Goal: Task Accomplishment & Management: Use online tool/utility

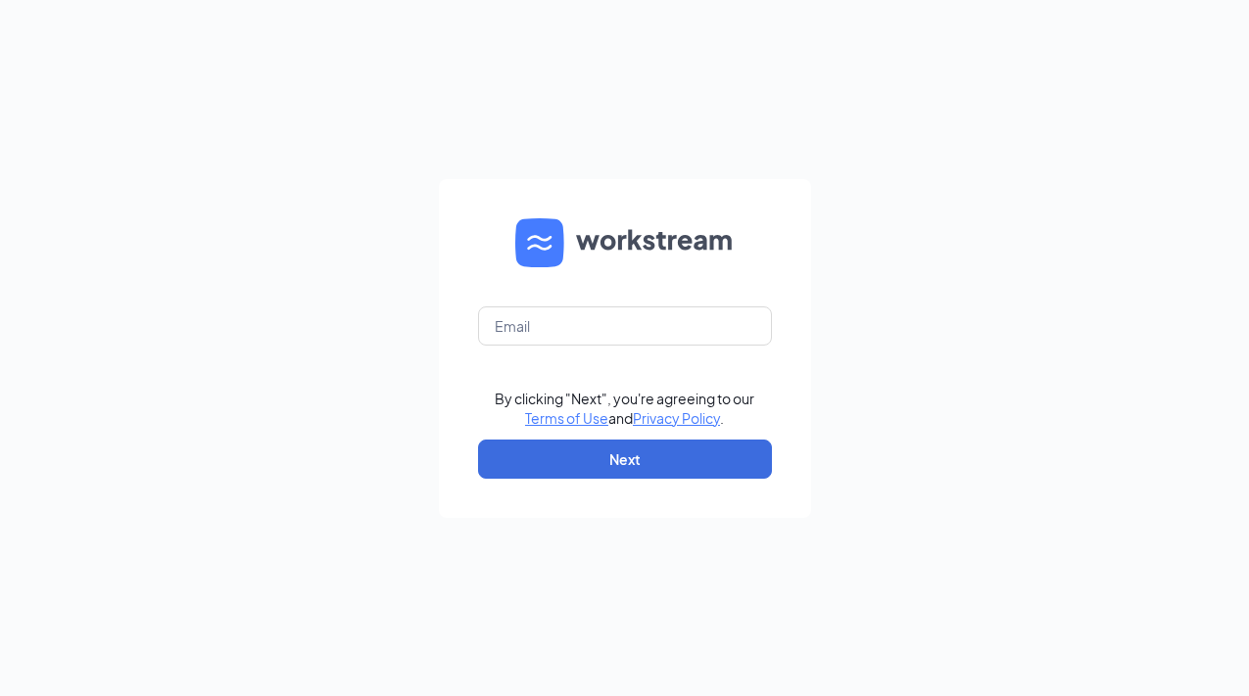
click at [512, 355] on form "By clicking "Next", you're agreeing to our Terms of Use and Privacy Policy . Ne…" at bounding box center [625, 348] width 372 height 339
click at [538, 337] on input "text" at bounding box center [625, 326] width 294 height 39
type input "mcmenamin5158@outlook.com"
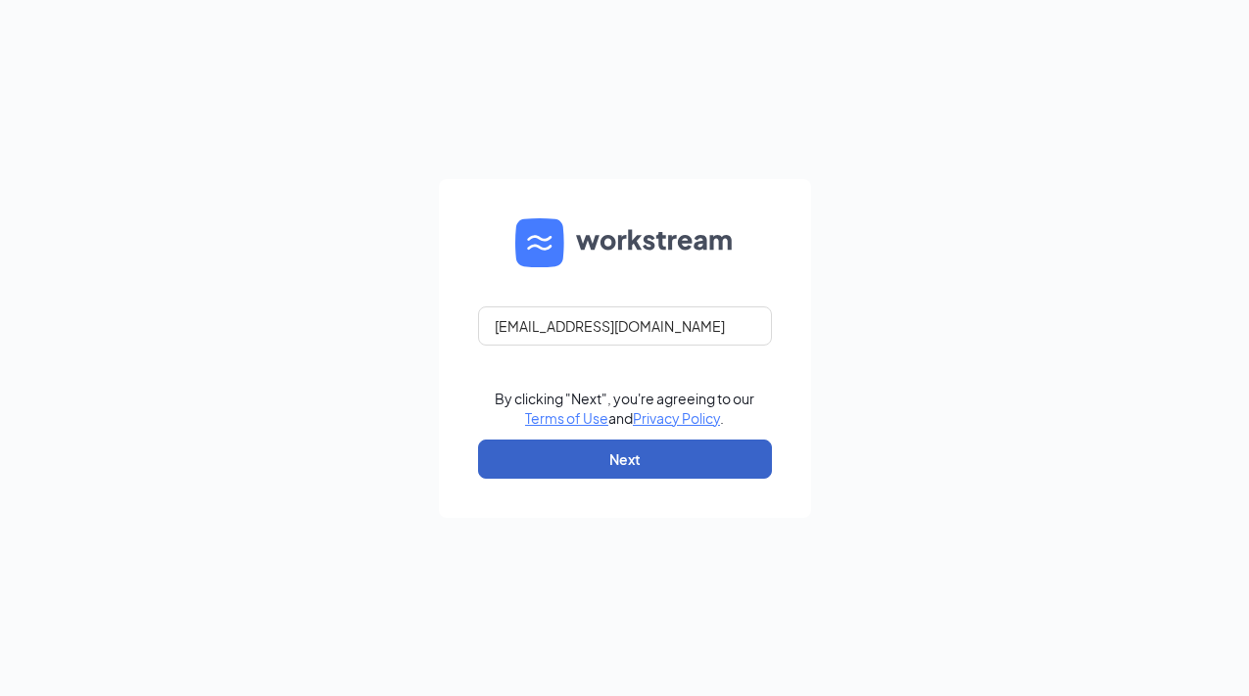
click at [677, 462] on button "Next" at bounding box center [625, 459] width 294 height 39
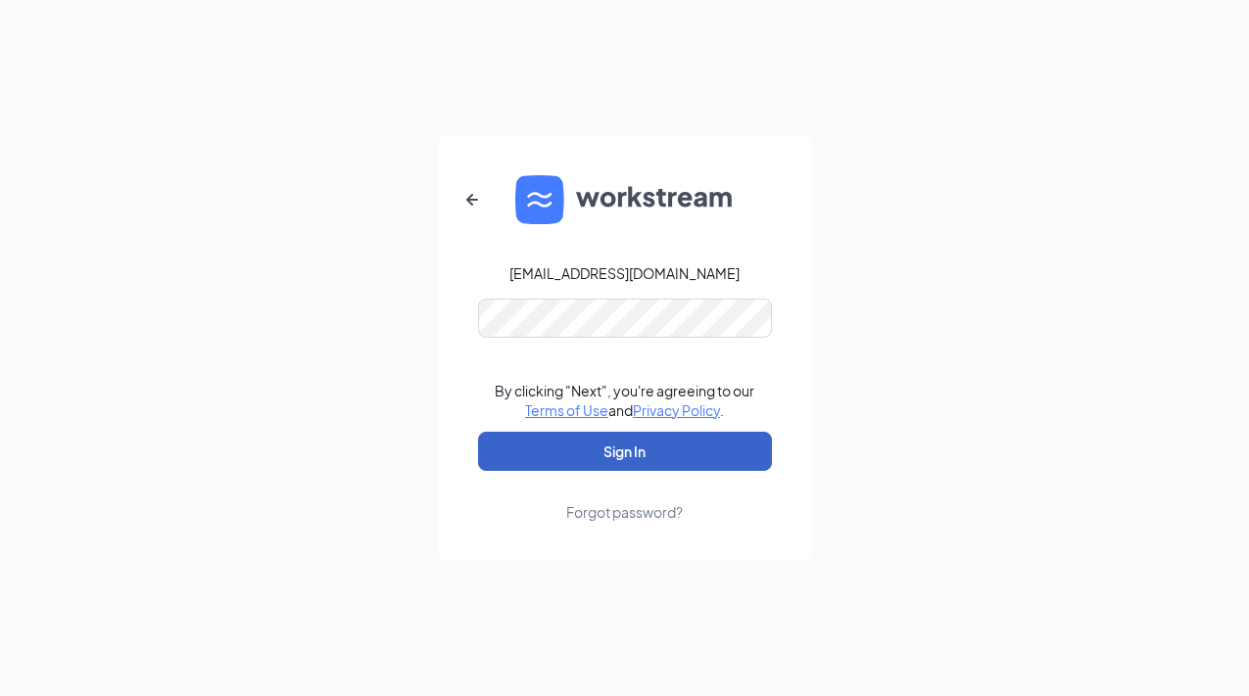
click at [660, 456] on button "Sign In" at bounding box center [625, 451] width 294 height 39
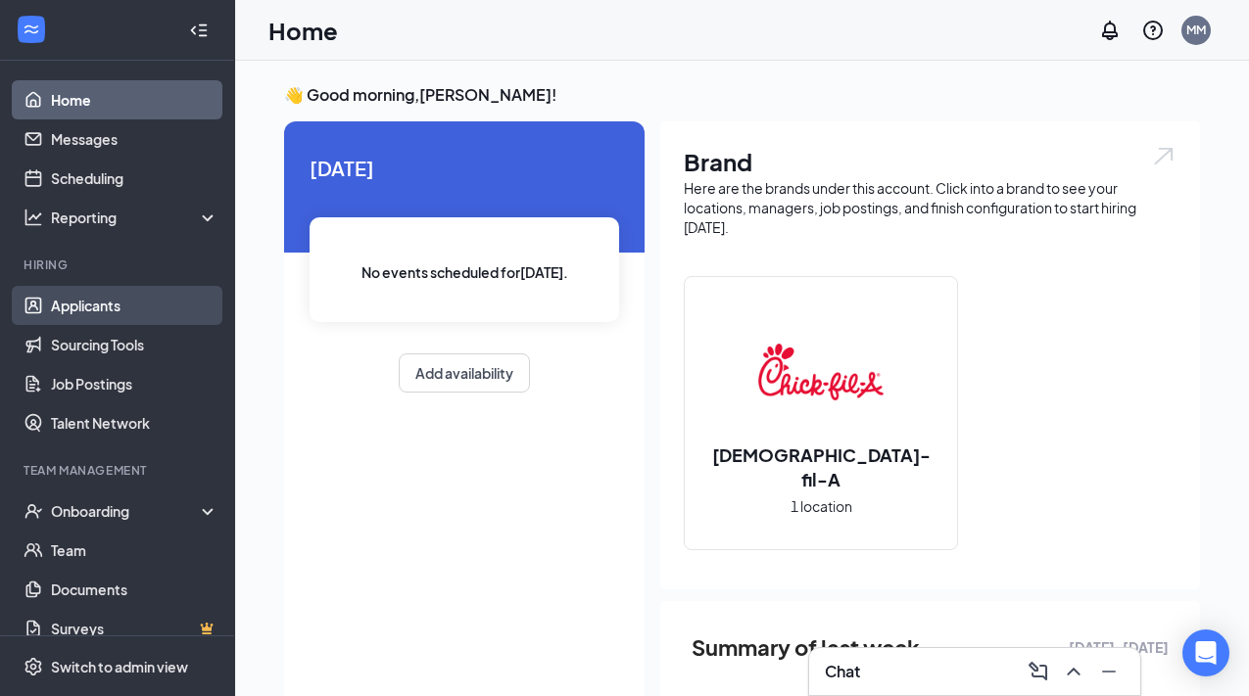
click at [149, 308] on link "Applicants" at bounding box center [134, 305] width 167 height 39
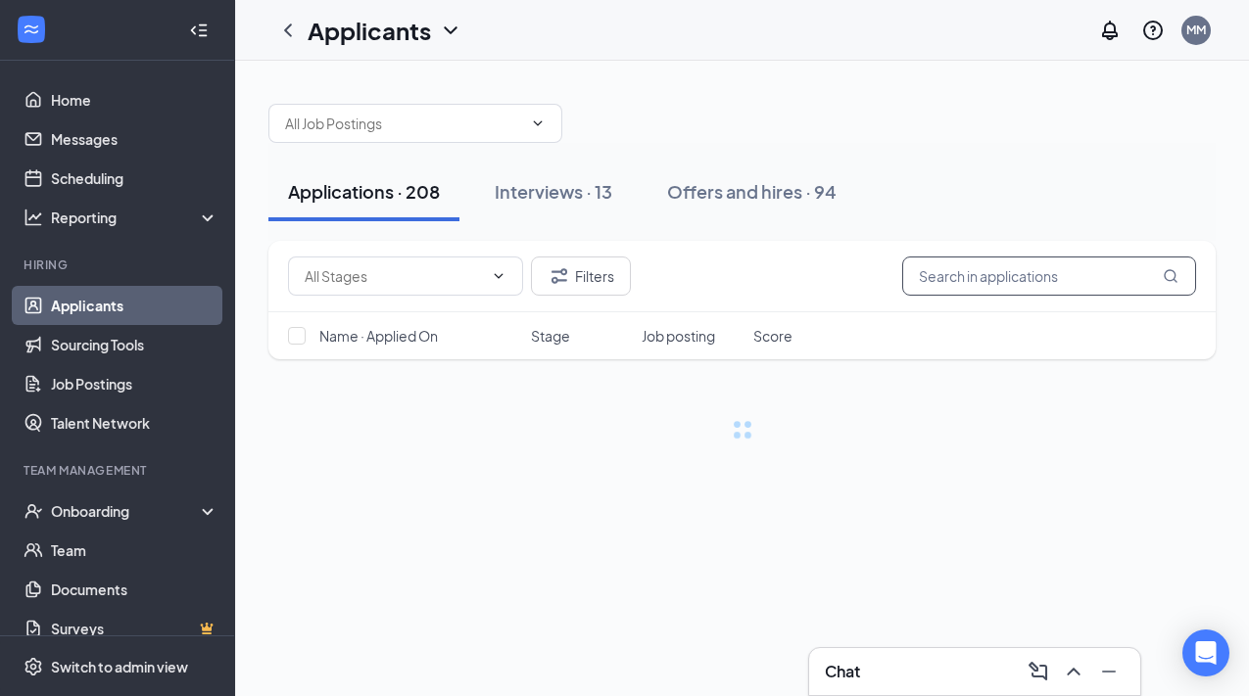
click at [1023, 275] on input "text" at bounding box center [1049, 276] width 294 height 39
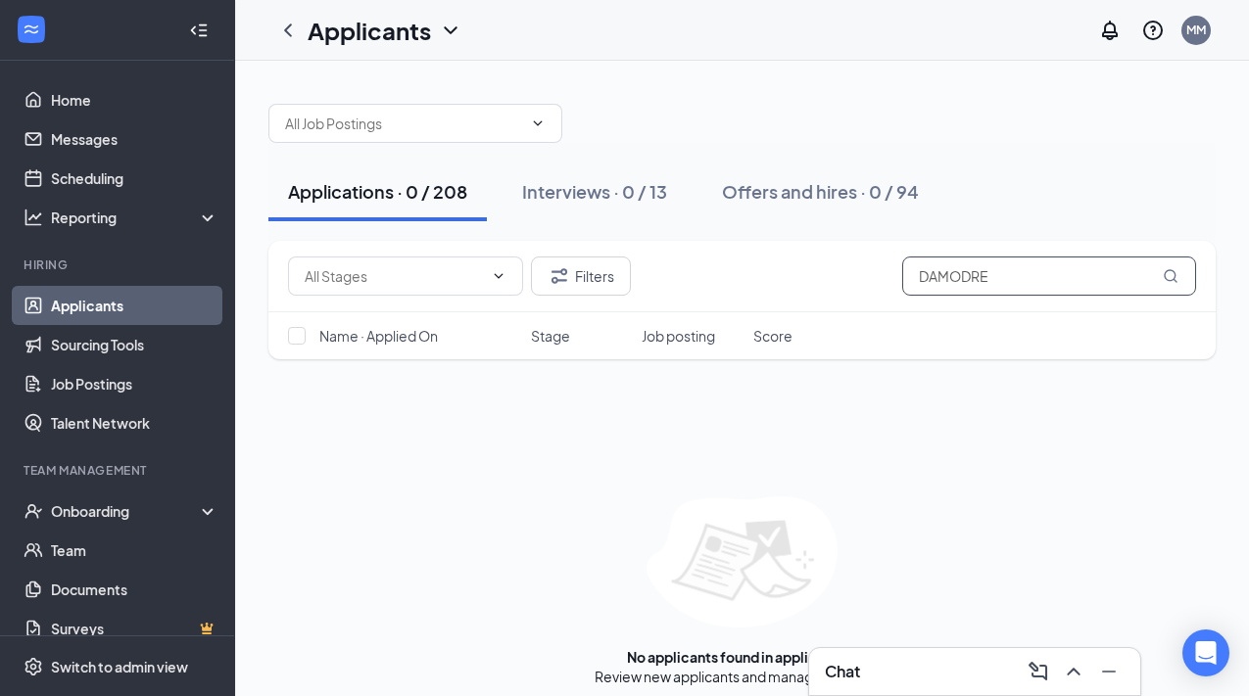
click at [1006, 279] on input "DAMODRE" at bounding box center [1049, 276] width 294 height 39
click at [974, 280] on input "DAMODRE" at bounding box center [1049, 276] width 294 height 39
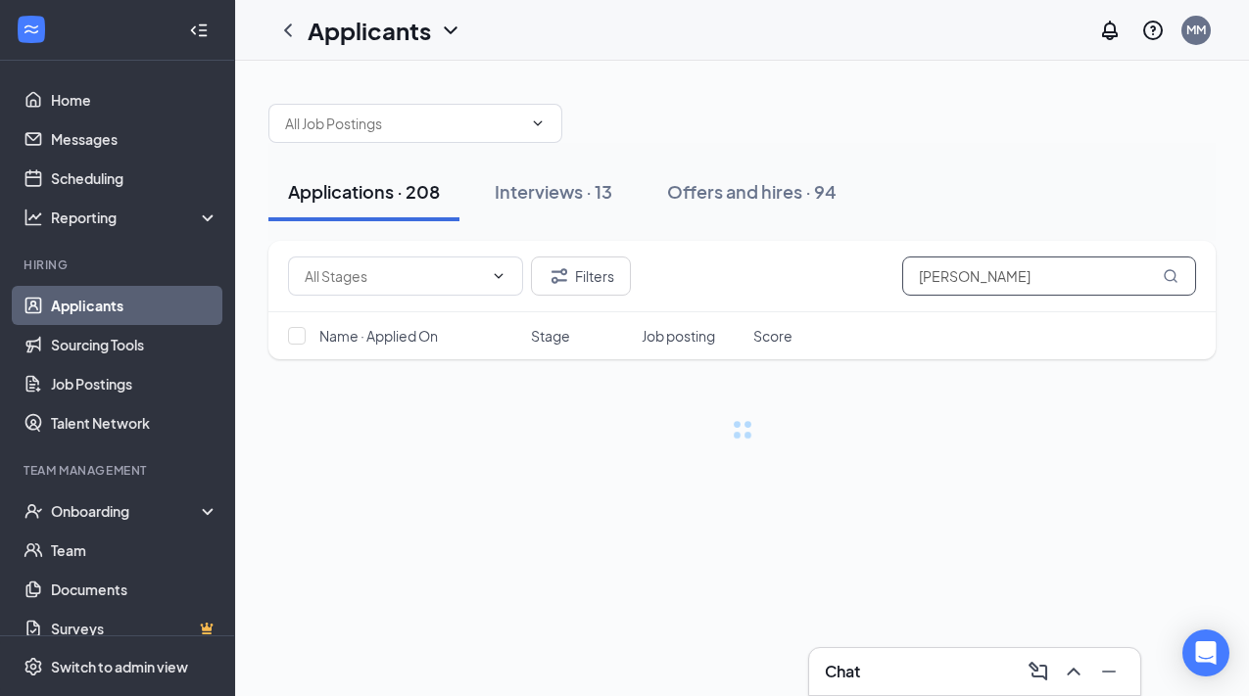
type input "[PERSON_NAME]"
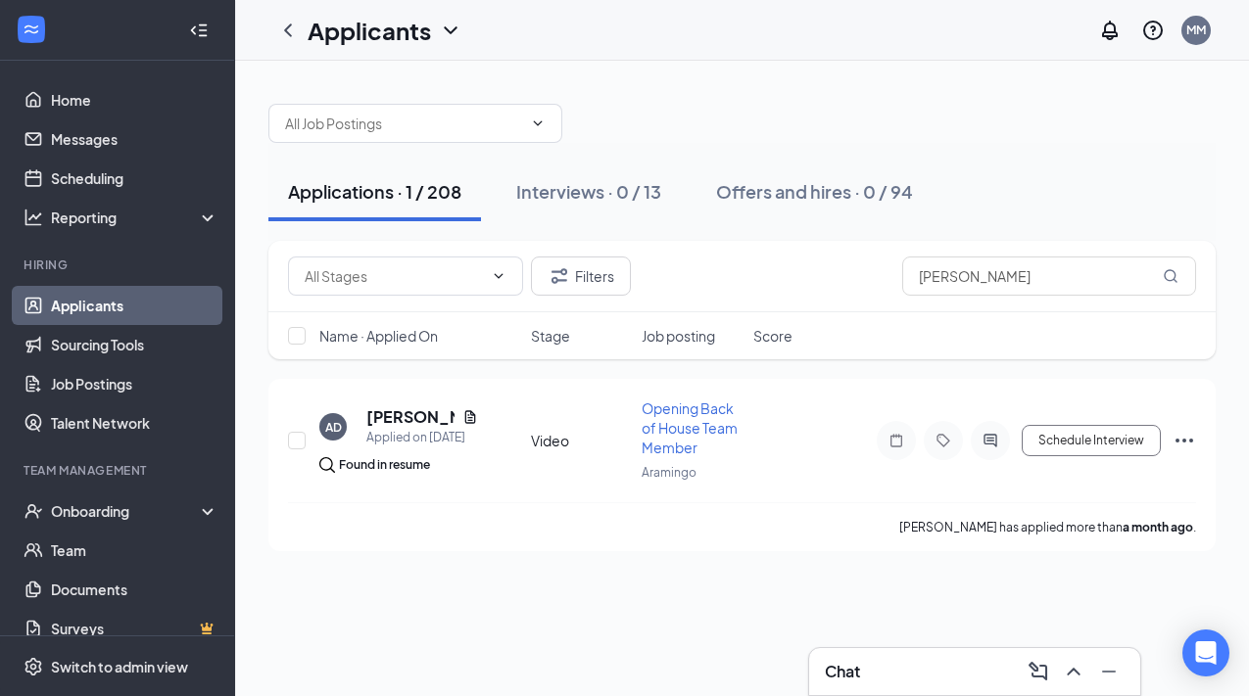
click at [369, 27] on h1 "Applicants" at bounding box center [368, 30] width 123 height 33
click at [404, 129] on link "Archived applicants" at bounding box center [425, 128] width 212 height 20
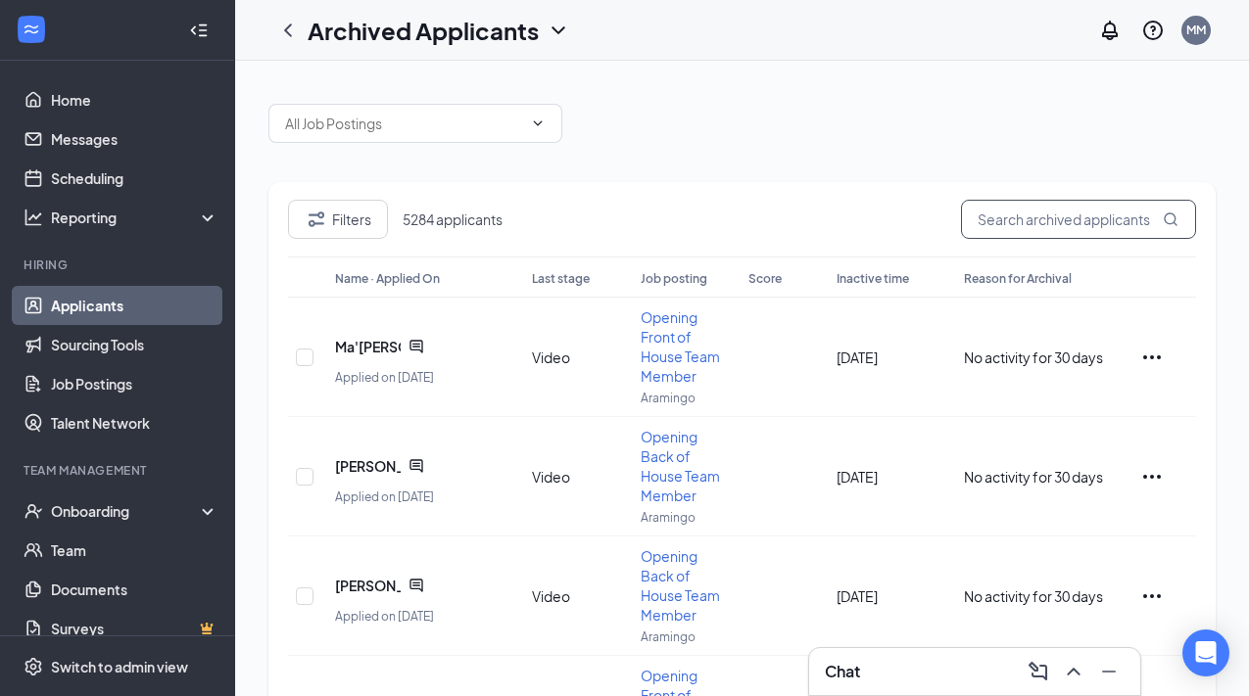
click at [1059, 223] on input "text" at bounding box center [1078, 219] width 235 height 39
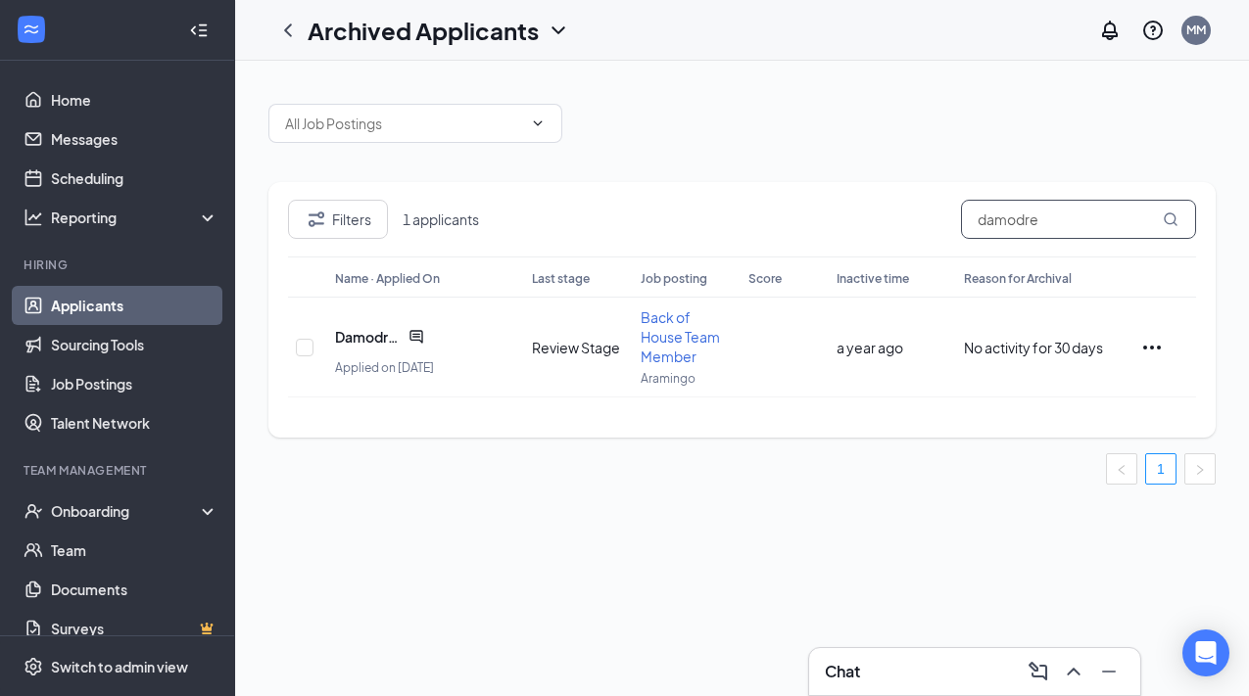
type input "damodre"
click at [532, 24] on h1 "Archived Applicants" at bounding box center [422, 30] width 231 height 33
click at [471, 79] on link "Applicants" at bounding box center [425, 85] width 212 height 20
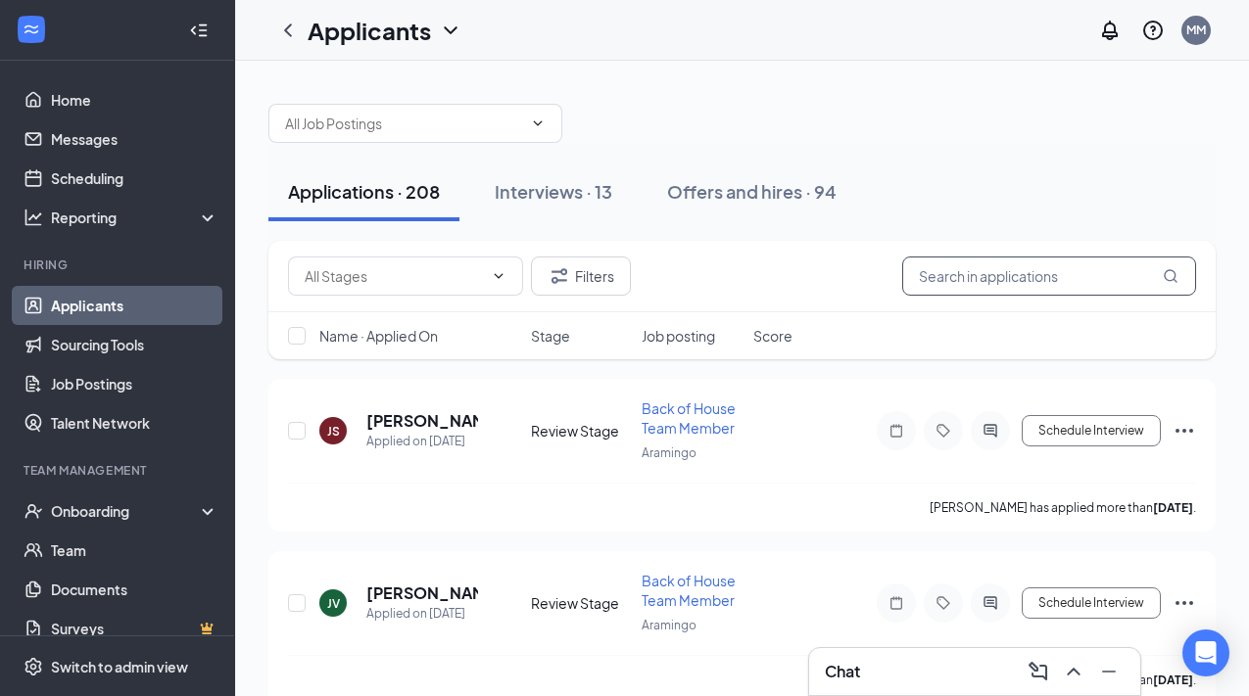
click at [933, 295] on input "text" at bounding box center [1049, 276] width 294 height 39
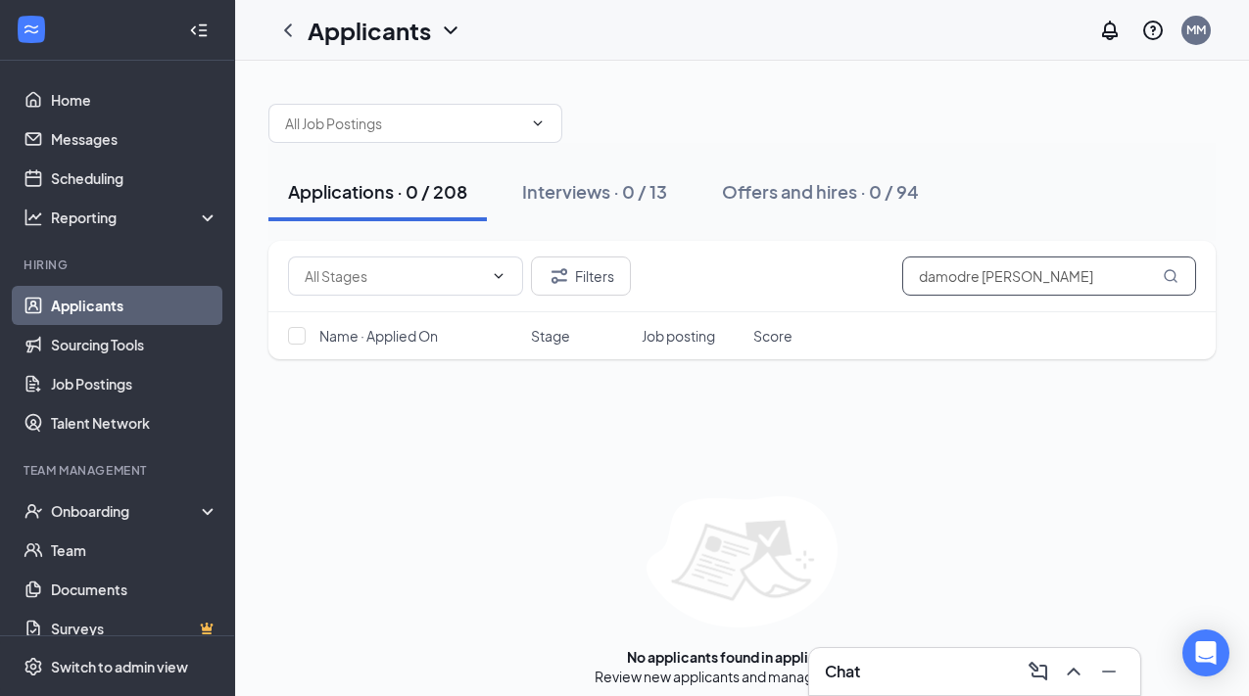
type input "damodre [PERSON_NAME]"
click at [391, 25] on h1 "Applicants" at bounding box center [368, 30] width 123 height 33
click at [393, 125] on link "Archived applicants" at bounding box center [425, 128] width 212 height 20
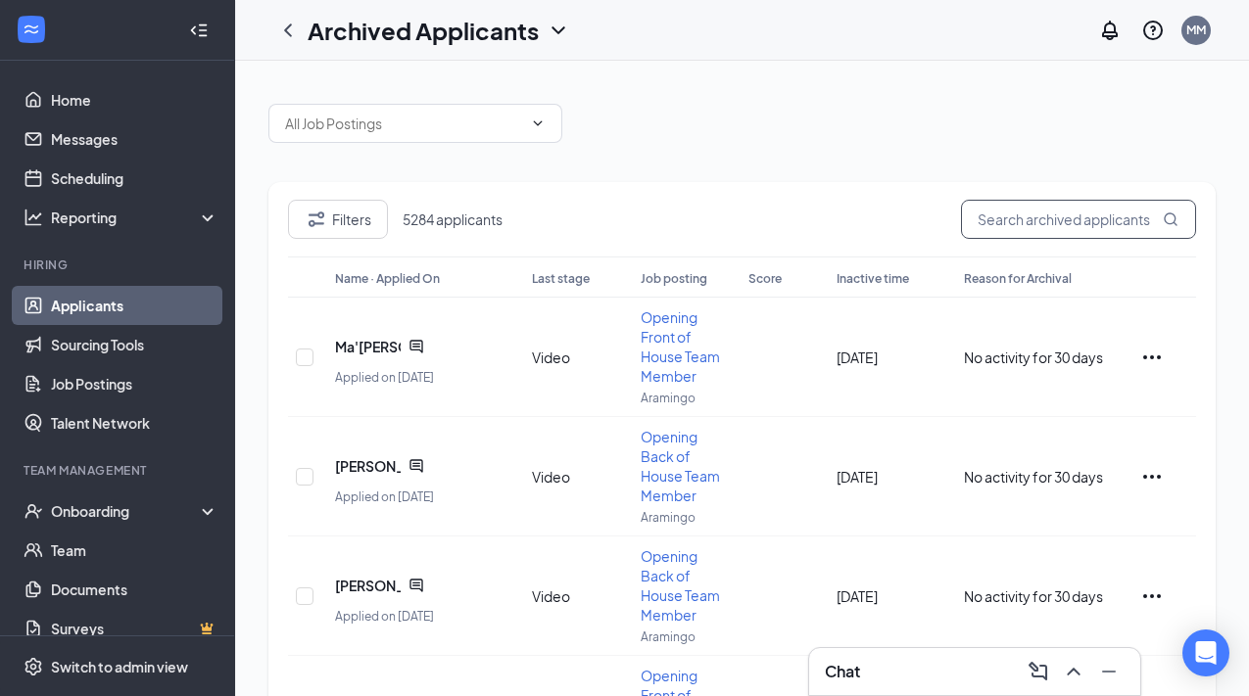
click at [1087, 217] on input "text" at bounding box center [1078, 219] width 235 height 39
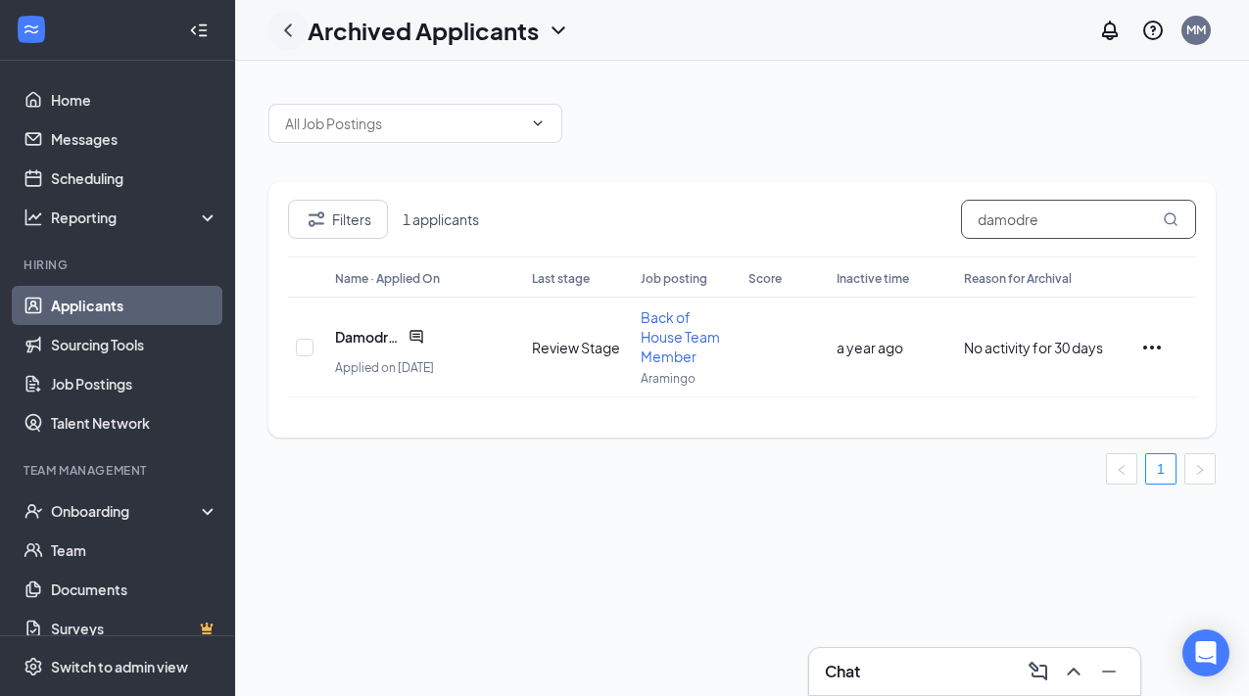
type input "damodre"
click at [296, 28] on icon "ChevronLeft" at bounding box center [288, 31] width 24 height 24
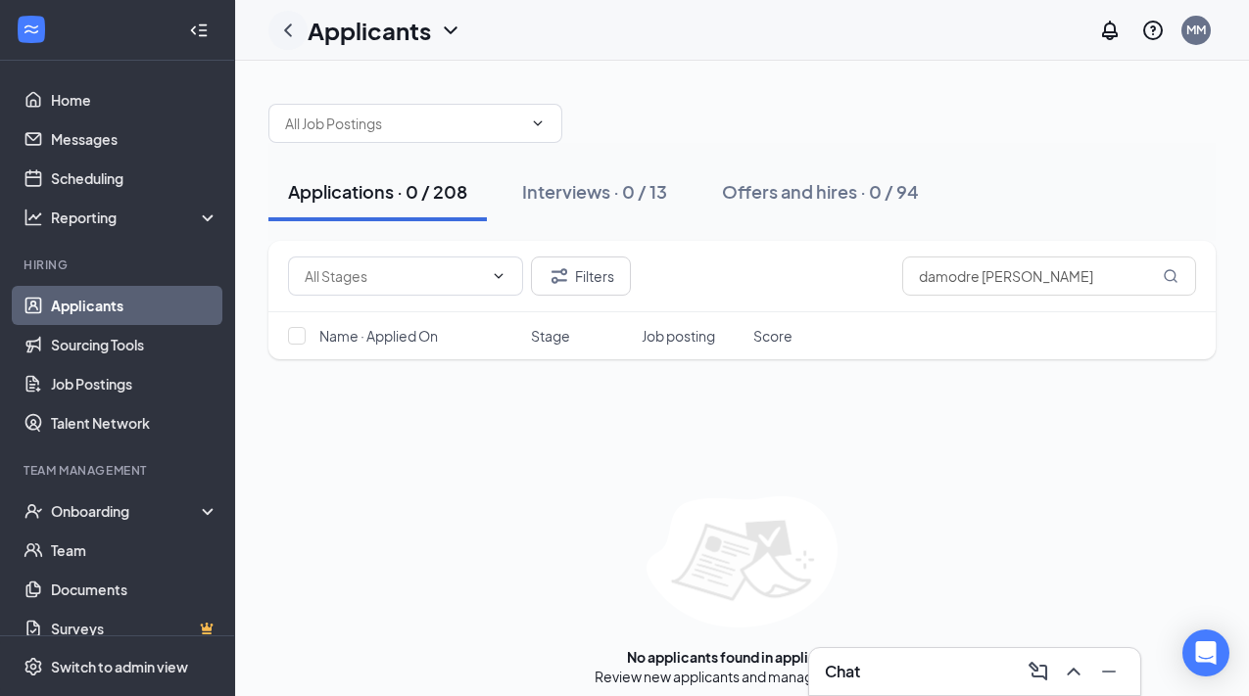
click at [296, 28] on icon "ChevronLeft" at bounding box center [288, 31] width 24 height 24
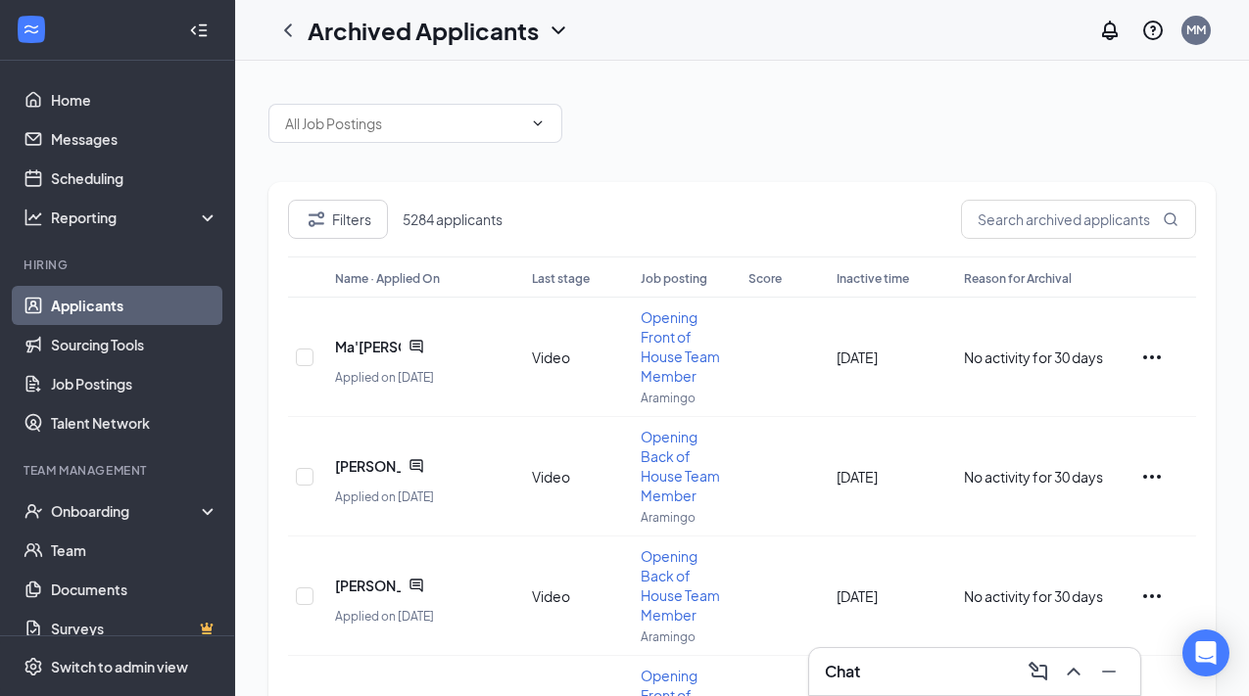
click at [112, 302] on link "Applicants" at bounding box center [134, 305] width 167 height 39
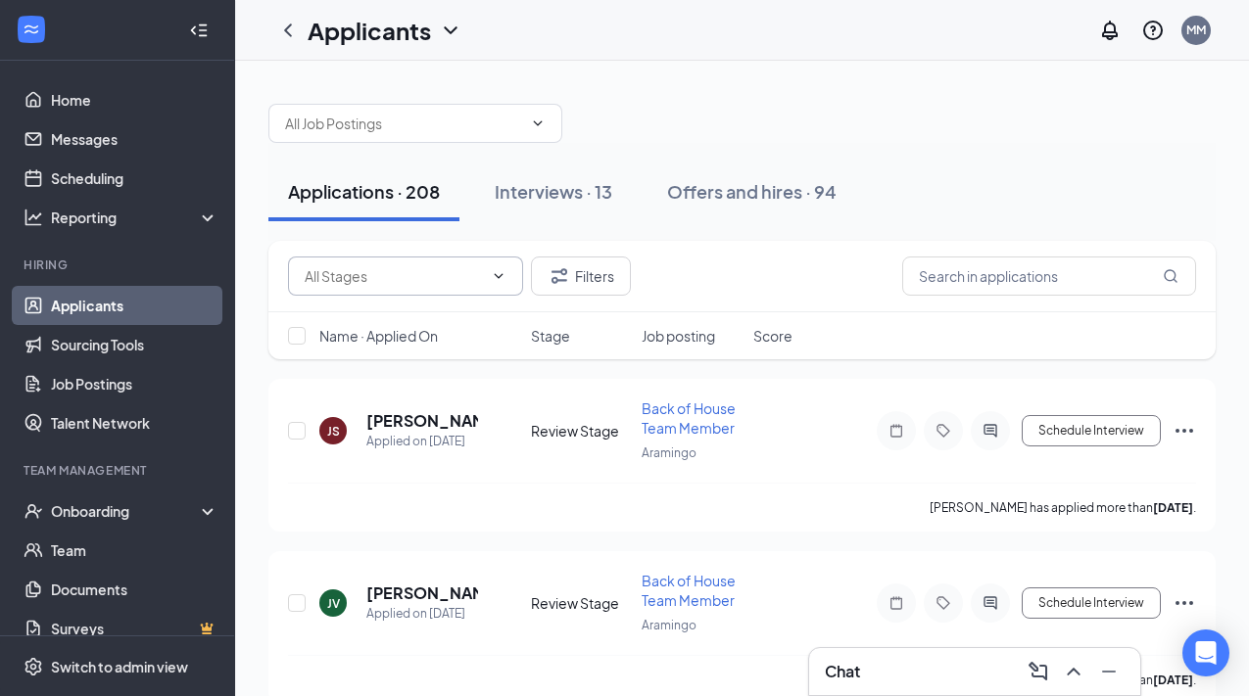
click at [442, 272] on input "text" at bounding box center [394, 276] width 178 height 22
click at [411, 362] on div "Video (110)" at bounding box center [406, 367] width 204 height 22
type input "Video (110)"
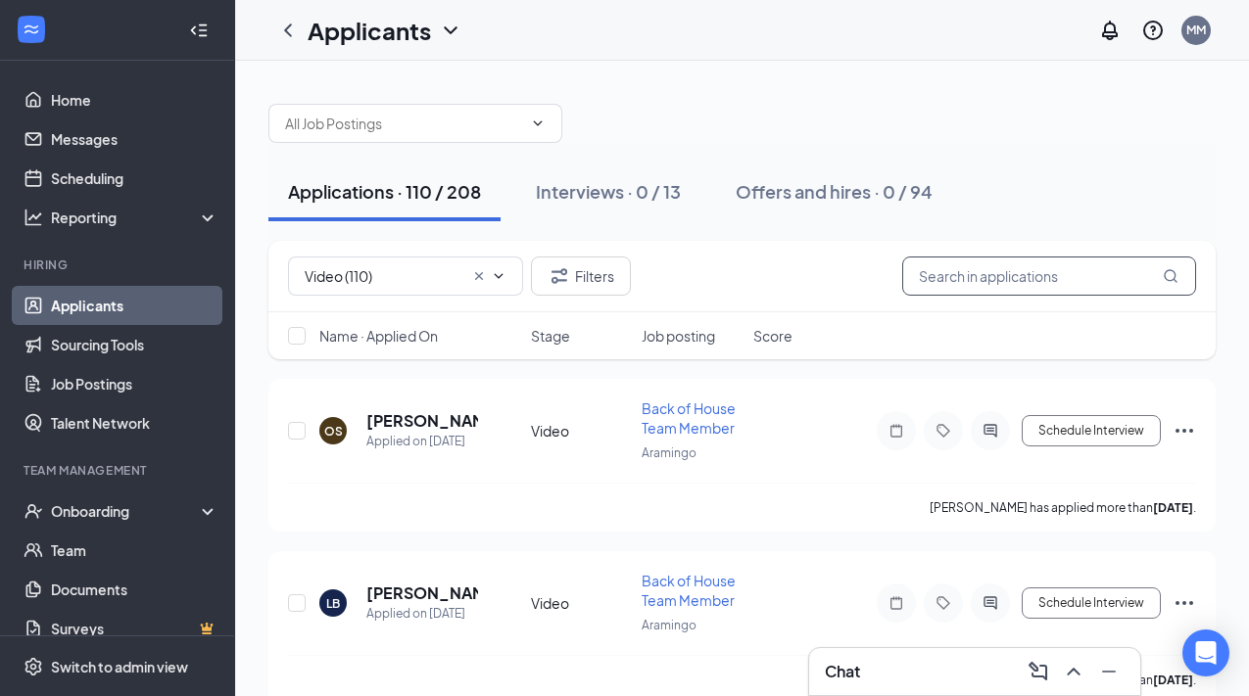
click at [980, 276] on input "text" at bounding box center [1049, 276] width 294 height 39
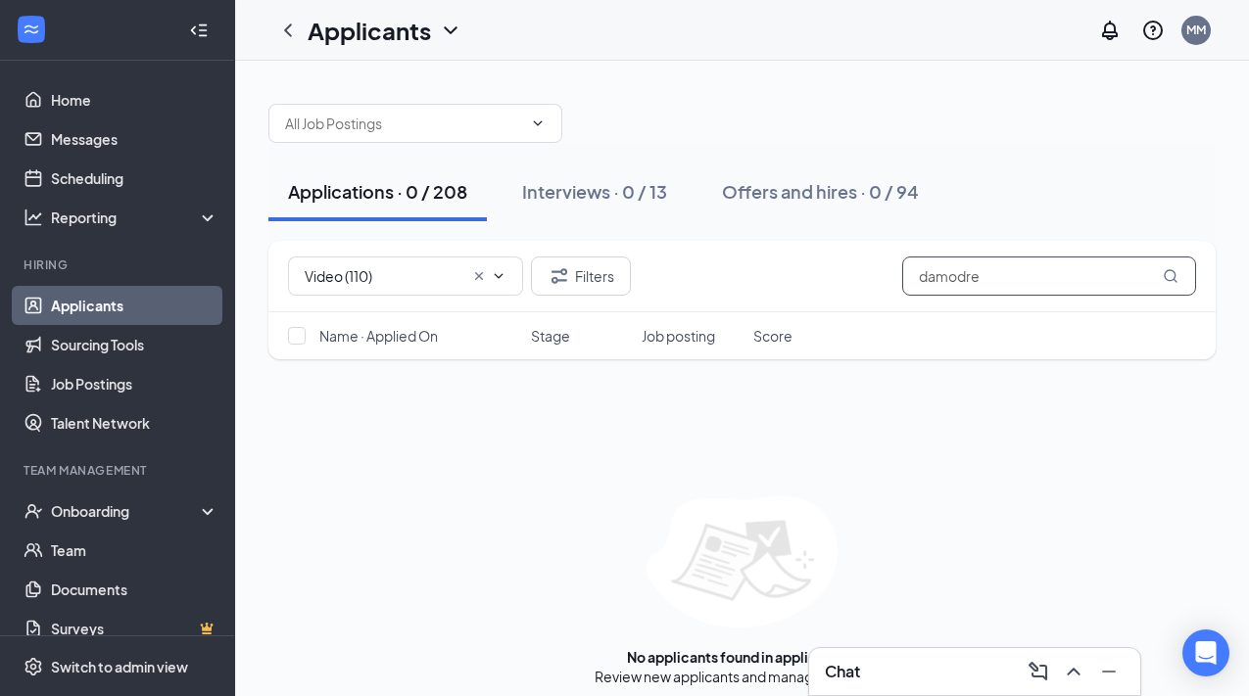
click at [992, 268] on input "damodre" at bounding box center [1049, 276] width 294 height 39
type input "damodre"
click at [481, 272] on icon "Cross" at bounding box center [479, 276] width 8 height 8
click at [1043, 275] on input "damodre" at bounding box center [1049, 276] width 294 height 39
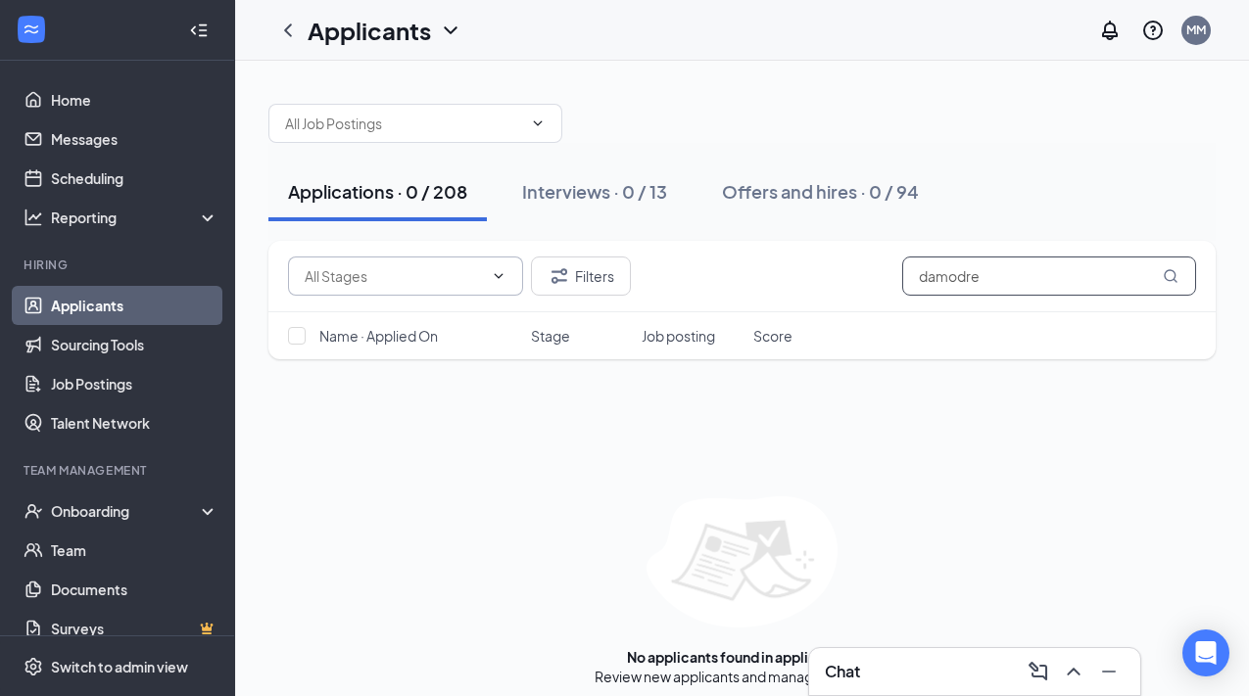
click at [998, 276] on input "damodre" at bounding box center [1049, 276] width 294 height 39
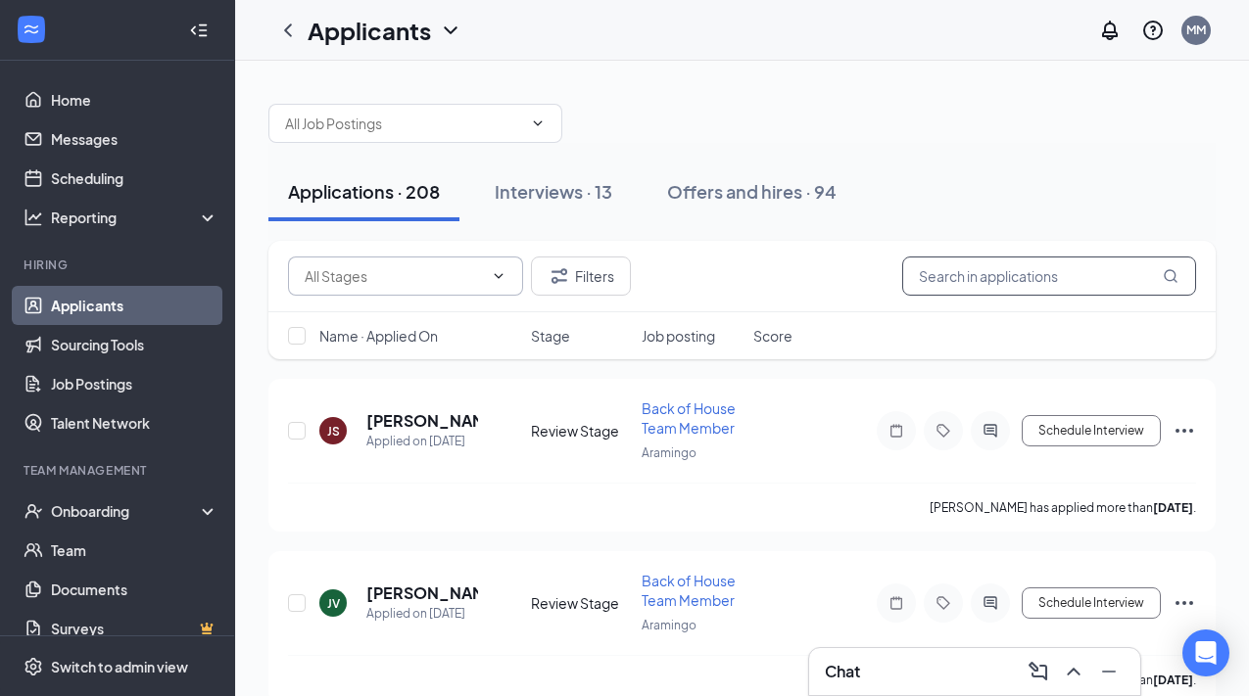
click at [1007, 283] on input "text" at bounding box center [1049, 276] width 294 height 39
click at [915, 663] on div "Chat" at bounding box center [975, 671] width 300 height 31
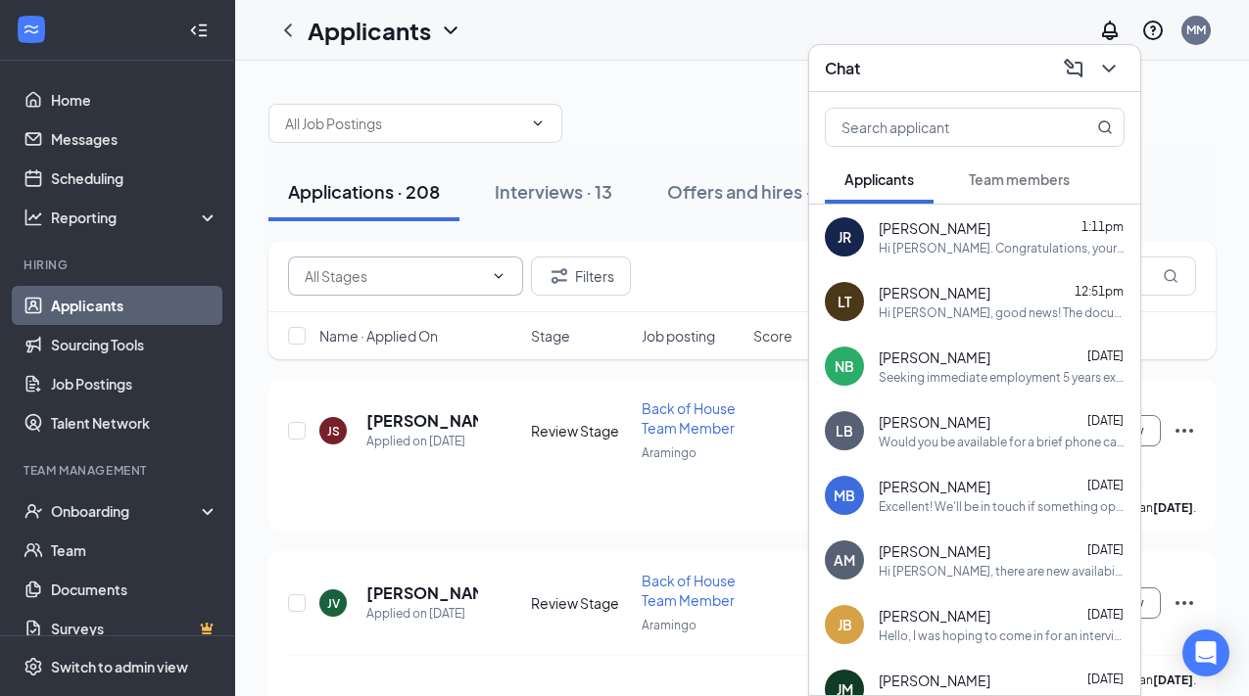
click at [1017, 186] on span "Team members" at bounding box center [1019, 179] width 101 height 18
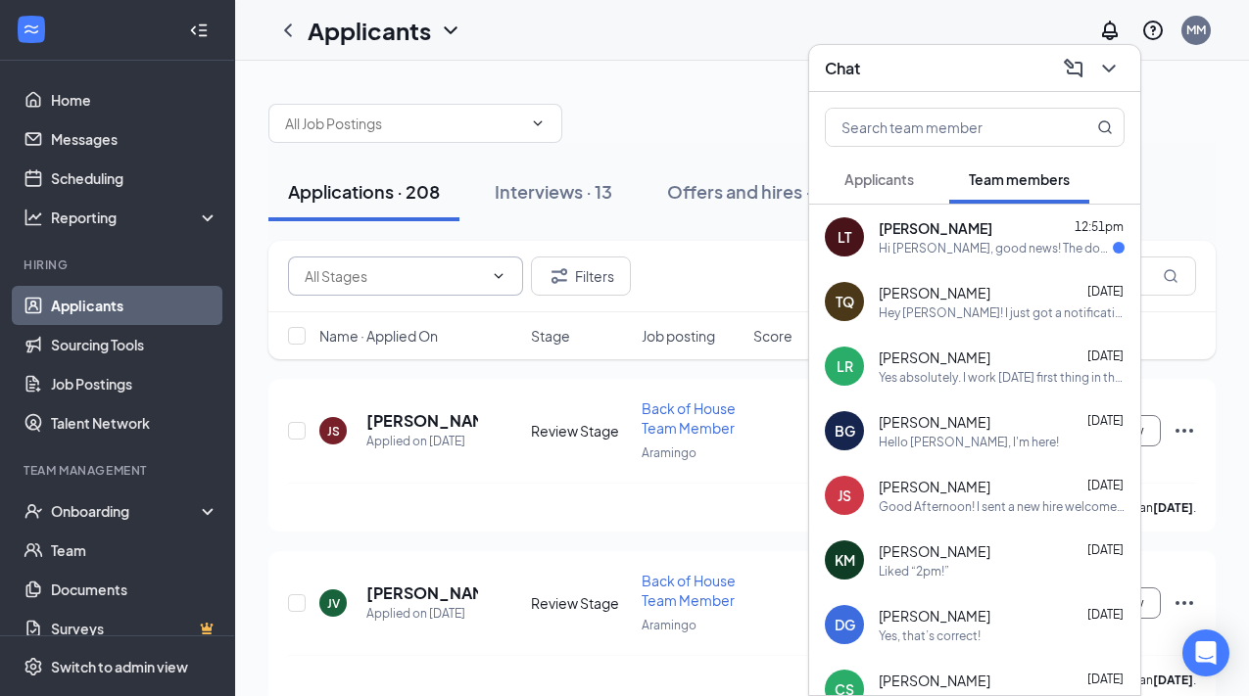
click at [885, 175] on span "Applicants" at bounding box center [879, 179] width 70 height 18
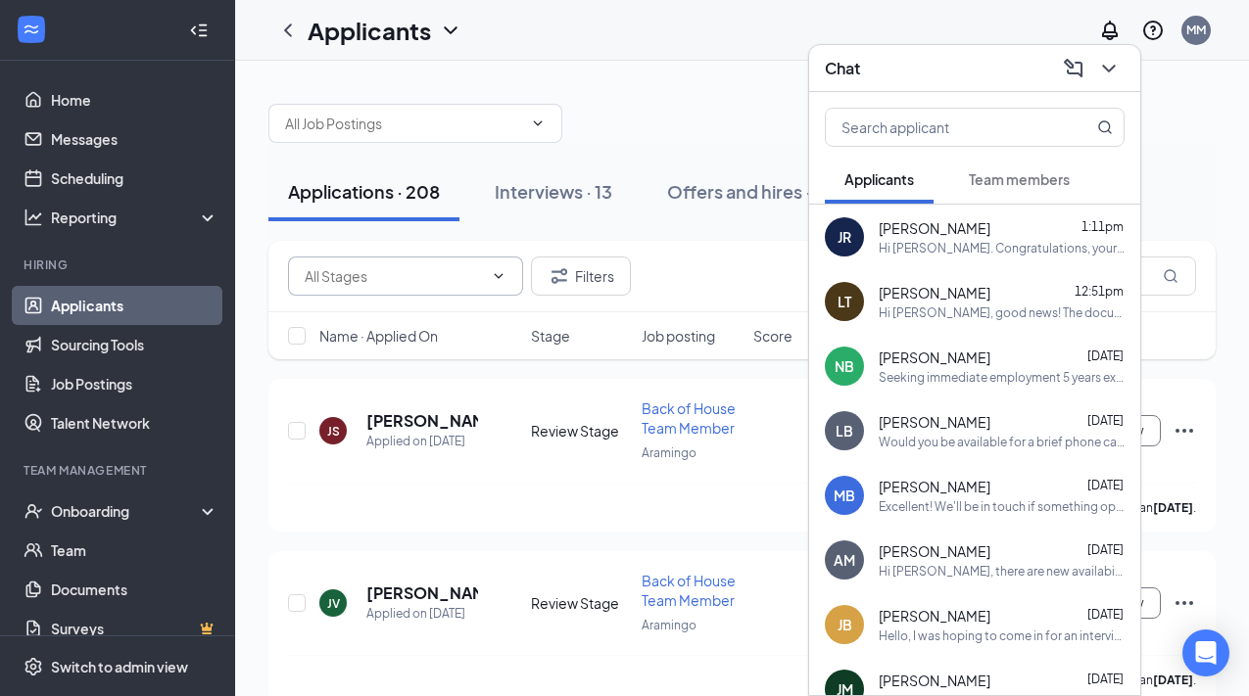
click at [942, 73] on div "Chat" at bounding box center [975, 68] width 300 height 30
